Goal: Task Accomplishment & Management: Manage account settings

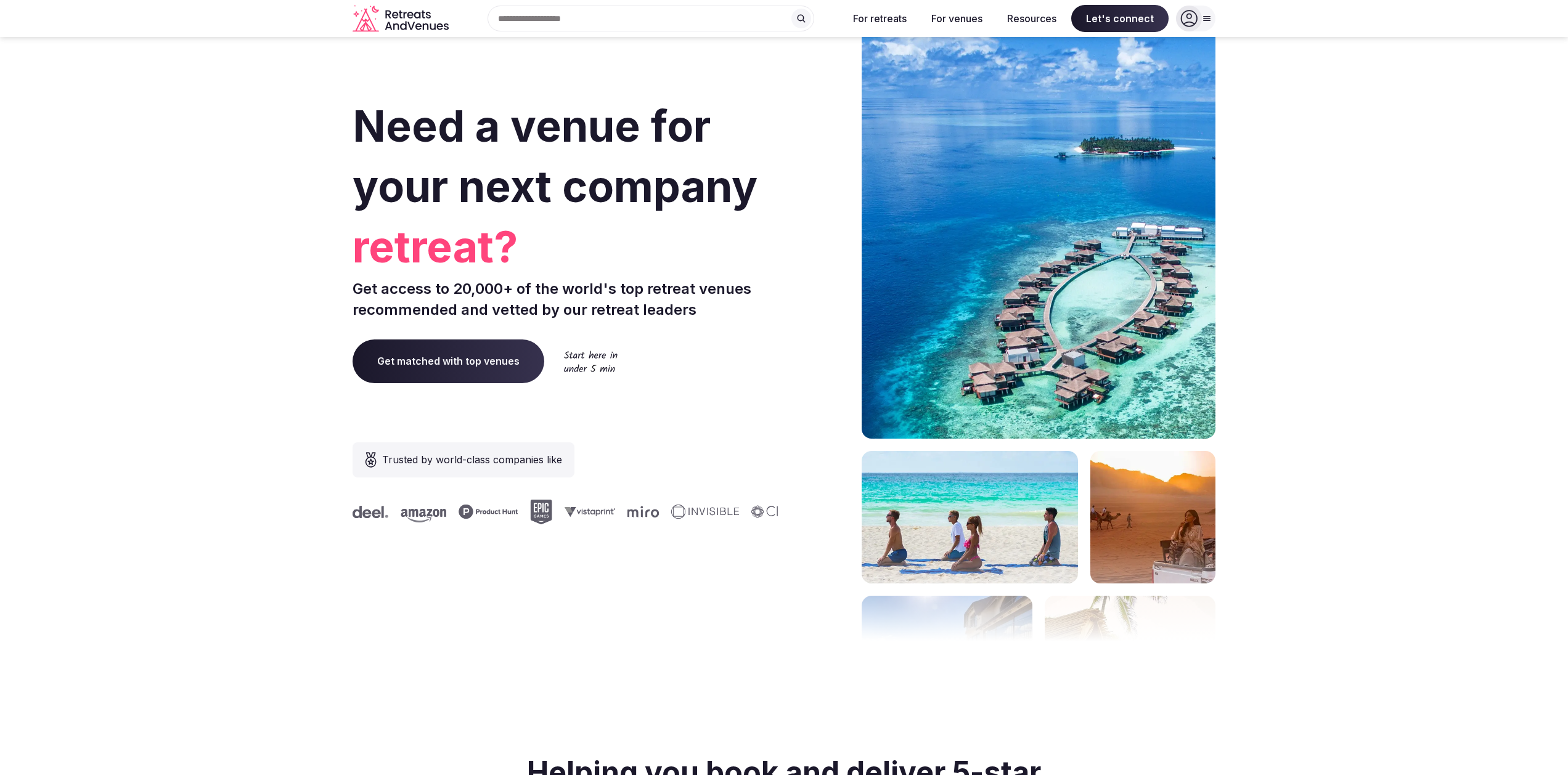
click at [696, 19] on input "text" at bounding box center [650, 19] width 327 height 26
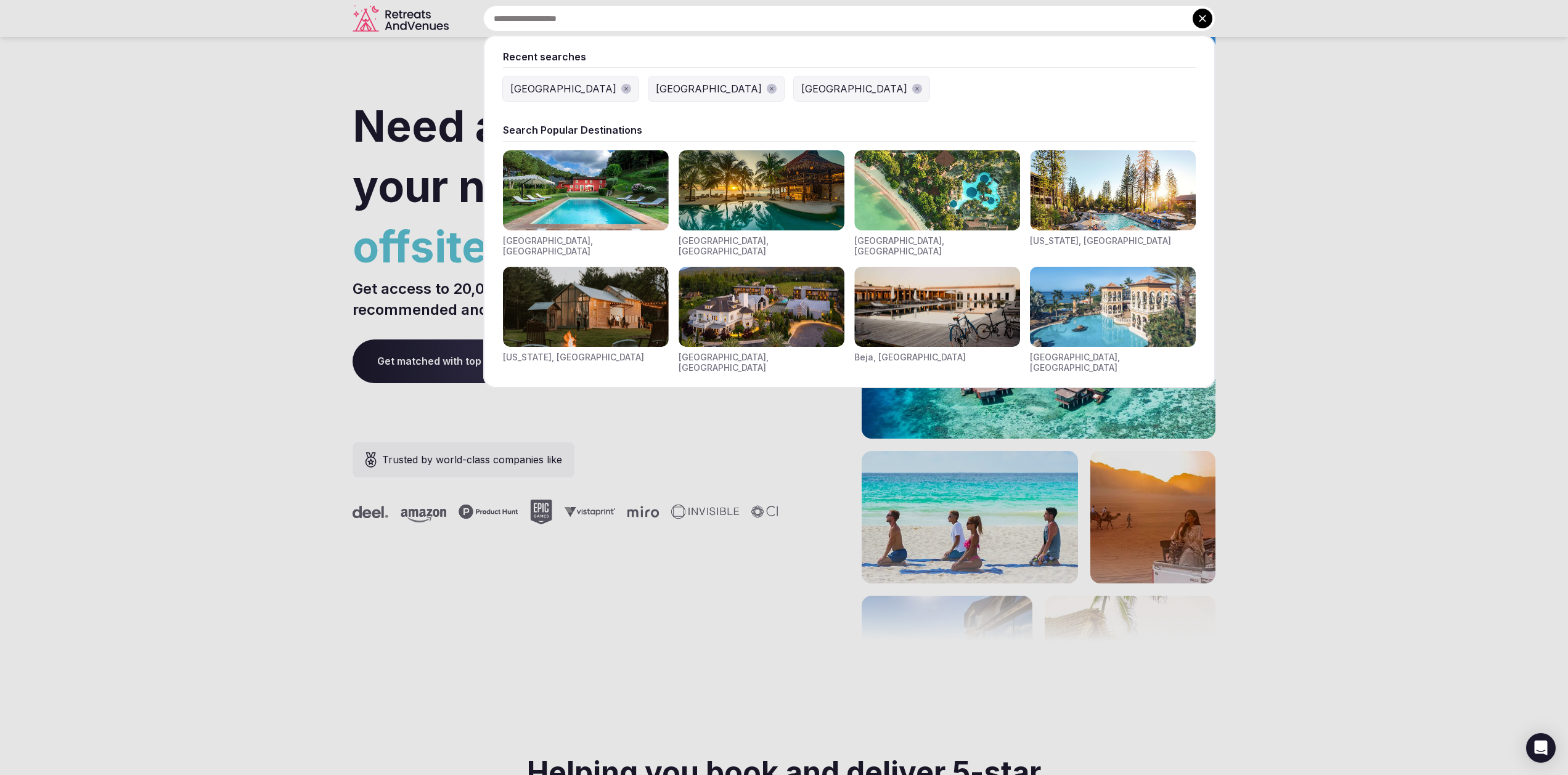
click at [743, 176] on img "Visit venues for Riviera Maya, Mexico" at bounding box center [761, 190] width 166 height 80
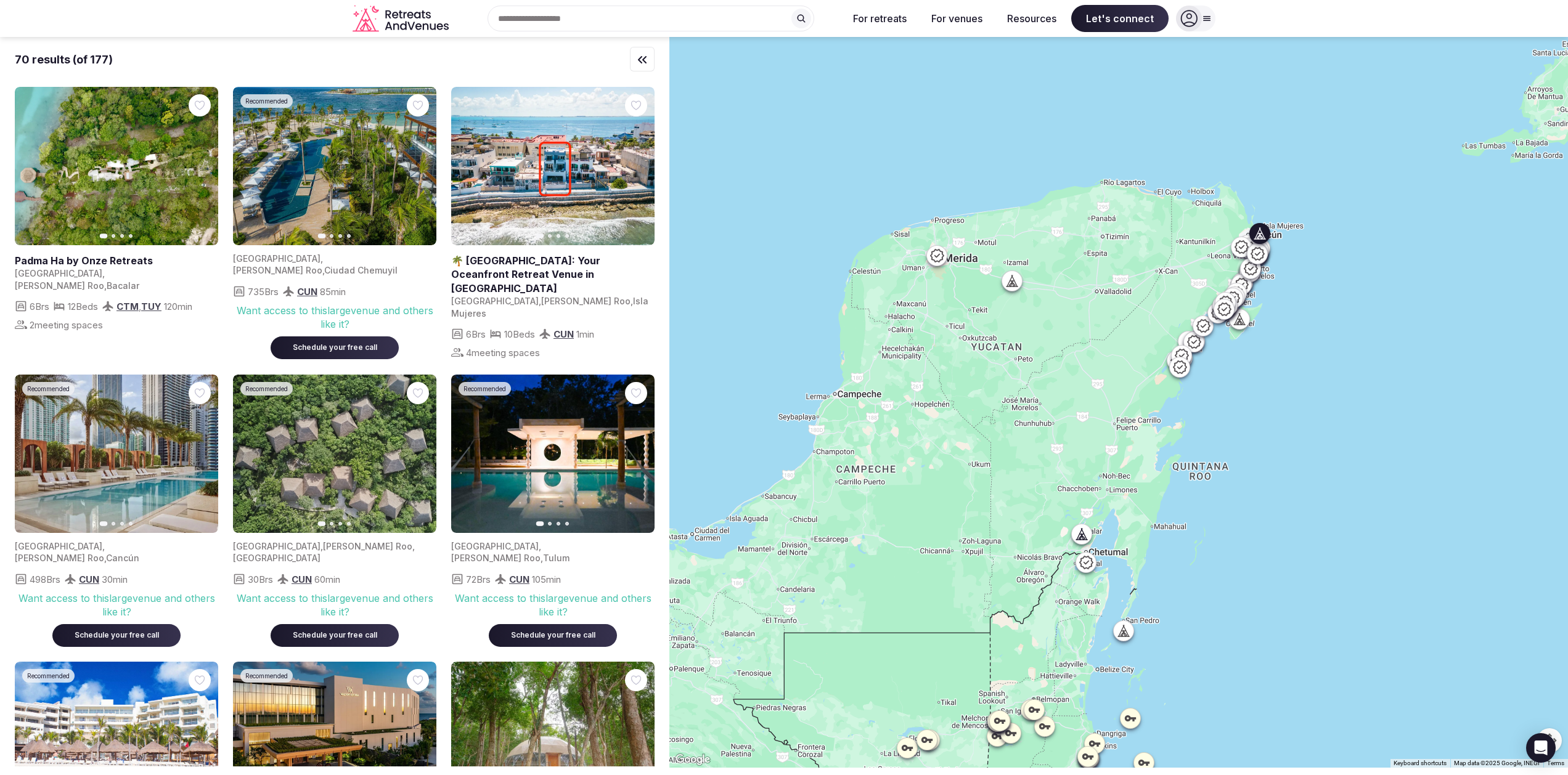
click at [558, 171] on link at bounding box center [553, 166] width 204 height 158
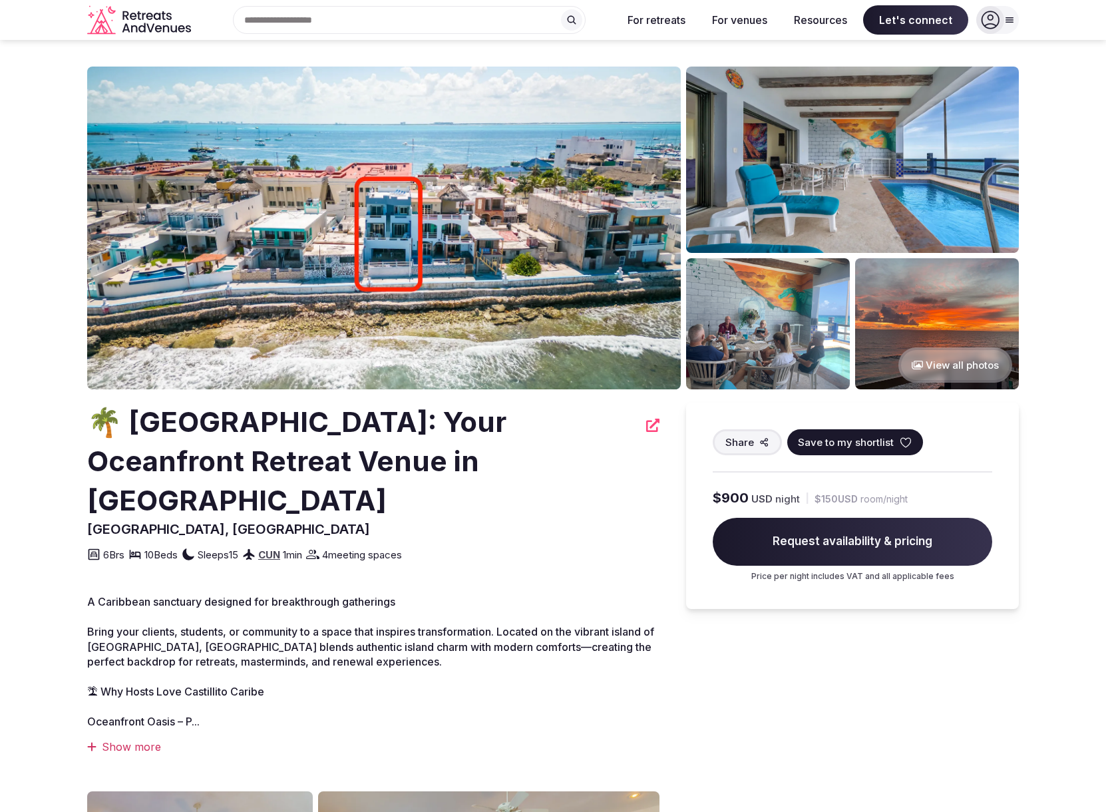
click at [862, 446] on span "Save to my shortlist" at bounding box center [846, 442] width 96 height 14
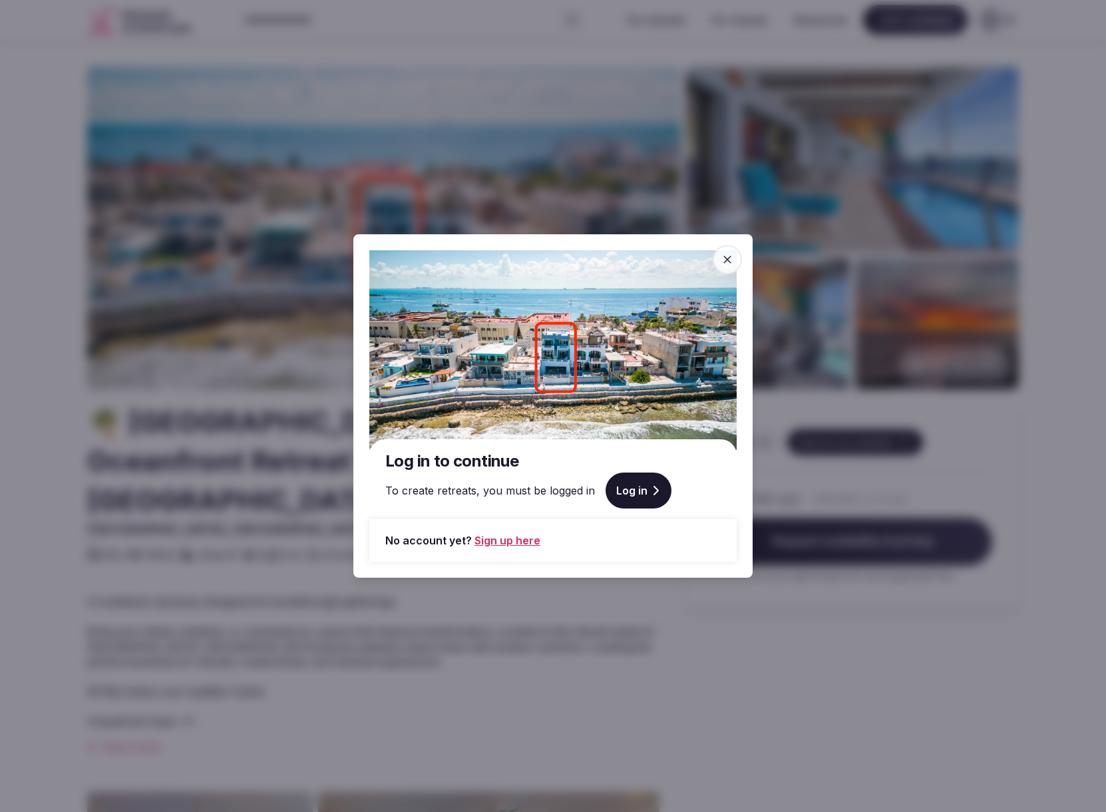
click at [728, 263] on icon "button" at bounding box center [727, 259] width 13 height 13
